Goal: Transaction & Acquisition: Download file/media

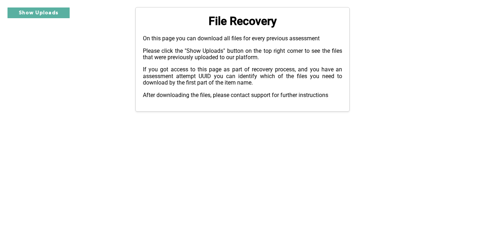
click at [42, 19] on div "Show Uploads Upload Status x Assessment slug: amzn-ops-lead-ec-2 Attempt UUID: …" at bounding box center [242, 59] width 485 height 105
click at [55, 14] on button "Show Uploads" at bounding box center [38, 12] width 63 height 11
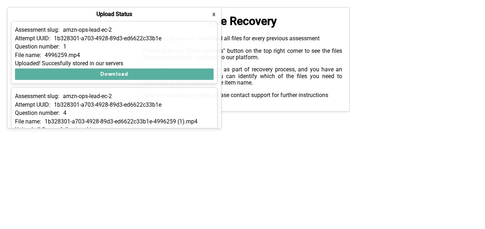
click at [38, 38] on p "Attempt UUID:" at bounding box center [32, 38] width 35 height 6
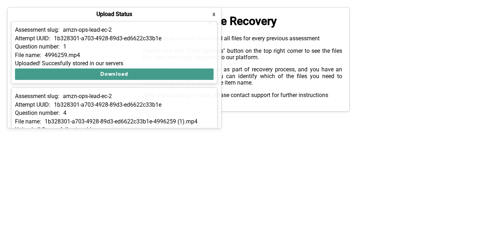
click at [150, 74] on button "Download" at bounding box center [114, 74] width 199 height 11
click at [120, 73] on button "Download" at bounding box center [114, 74] width 199 height 11
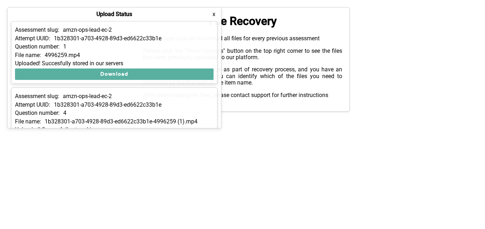
drag, startPoint x: 290, startPoint y: 84, endPoint x: 364, endPoint y: 115, distance: 80.0
click at [364, 115] on html "Show Uploads Upload Status x Assessment slug: amzn-ops-lead-ec-2 Attempt UUID: …" at bounding box center [242, 59] width 485 height 119
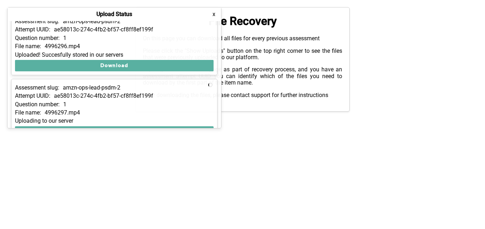
scroll to position [623, 0]
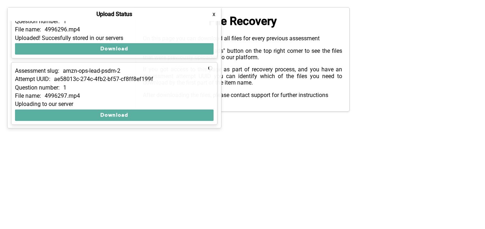
click at [74, 121] on div "Assessment slug: amzn-ops-lead-psdm-2 Attempt UUID: ae58013c-274c-4fb2-bf57-cf8…" at bounding box center [114, 93] width 206 height 63
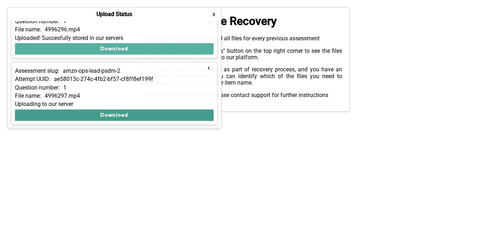
click at [111, 113] on button "Download" at bounding box center [114, 115] width 199 height 11
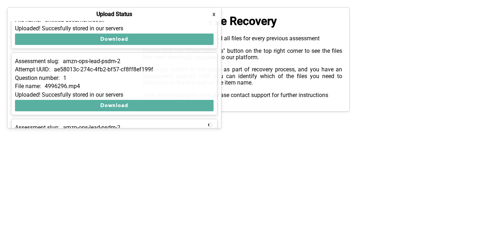
scroll to position [552, 0]
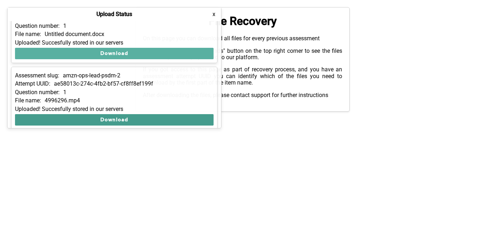
click at [81, 120] on button "Download" at bounding box center [114, 119] width 199 height 11
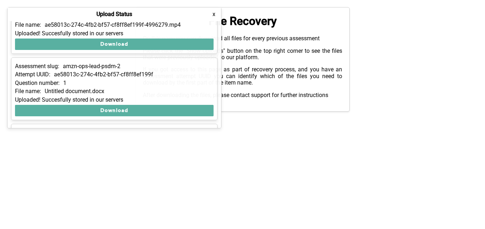
scroll to position [481, 0]
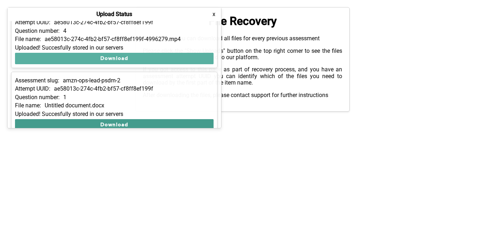
click at [135, 123] on button "Download" at bounding box center [114, 124] width 199 height 11
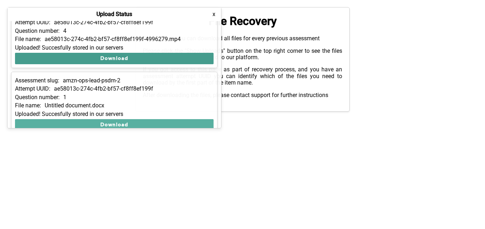
click at [180, 61] on button "Download" at bounding box center [114, 58] width 199 height 11
click at [91, 59] on button "Download" at bounding box center [114, 58] width 199 height 11
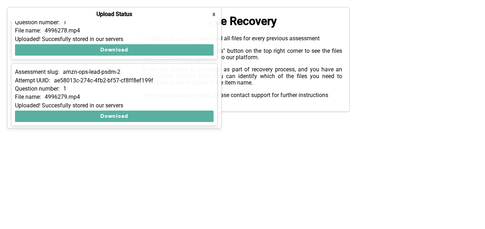
scroll to position [352, 0]
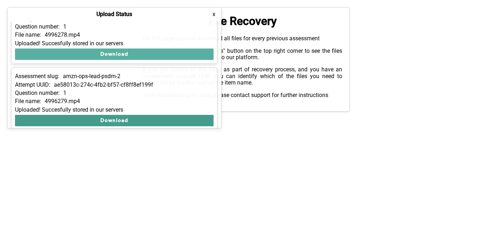
click at [93, 121] on button "Download" at bounding box center [114, 120] width 199 height 11
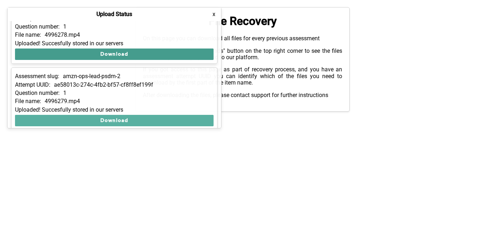
click at [92, 51] on button "Download" at bounding box center [114, 54] width 199 height 11
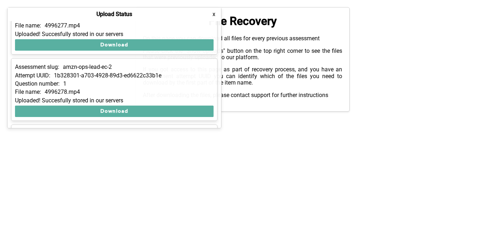
scroll to position [281, 0]
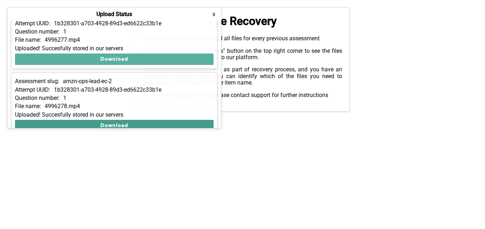
click at [92, 124] on button "Download" at bounding box center [114, 125] width 199 height 11
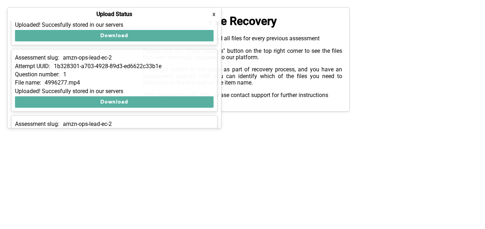
scroll to position [224, 0]
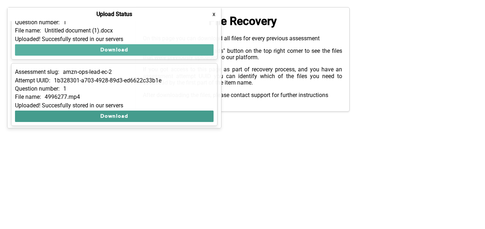
click at [81, 117] on button "Download" at bounding box center [114, 116] width 199 height 11
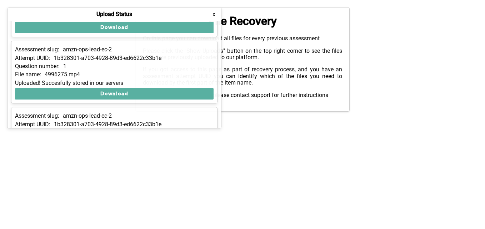
scroll to position [109, 0]
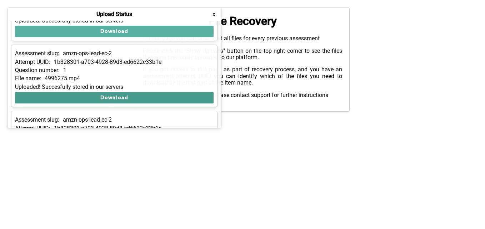
click at [66, 97] on button "Download" at bounding box center [114, 97] width 199 height 11
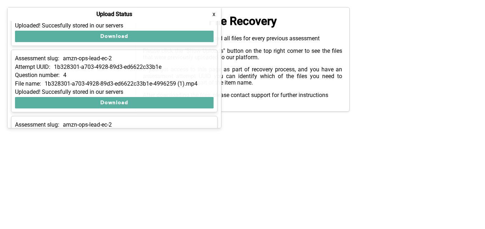
scroll to position [24, 0]
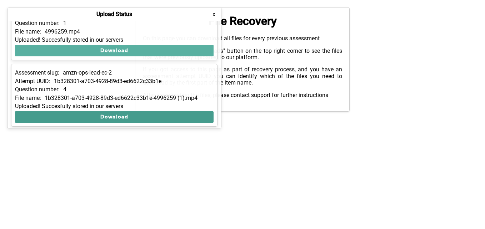
click at [81, 116] on button "Download" at bounding box center [114, 116] width 199 height 11
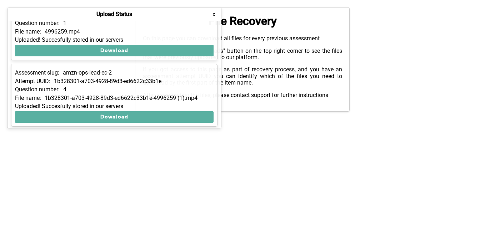
click at [303, 41] on p "On this page you can download all files for every previous assessment" at bounding box center [242, 38] width 199 height 6
